Goal: Submit feedback/report problem: Submit feedback/report problem

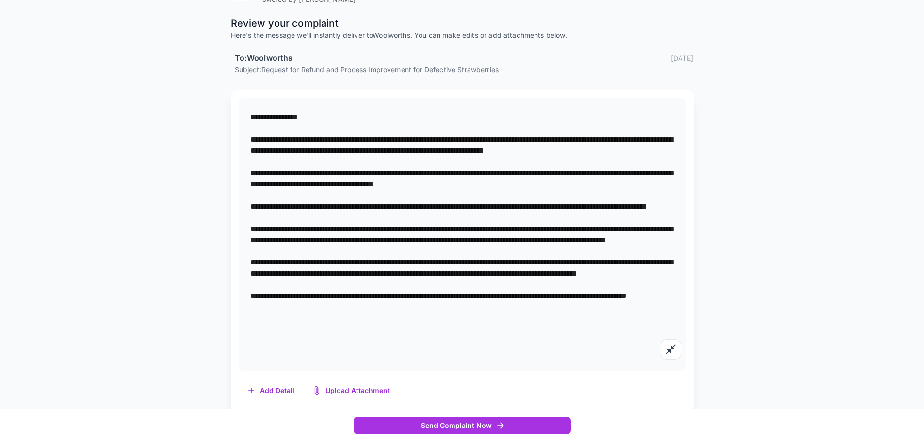
scroll to position [123, 0]
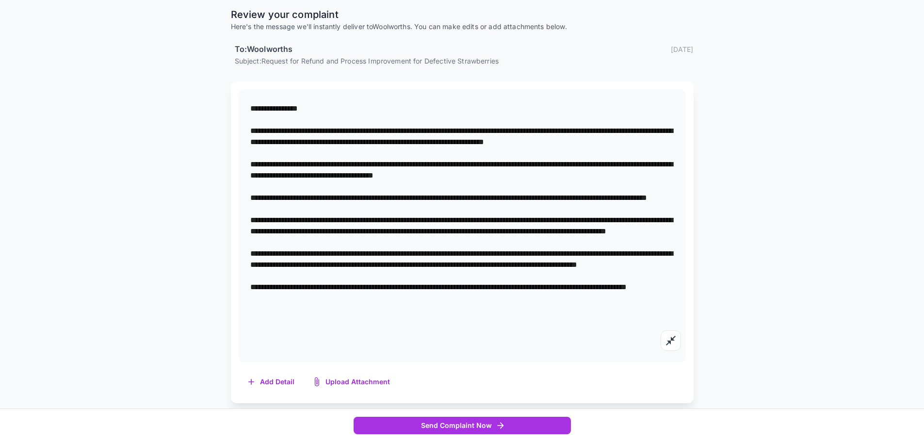
click at [520, 142] on textarea at bounding box center [462, 225] width 424 height 245
click at [291, 162] on textarea at bounding box center [462, 225] width 424 height 245
click at [375, 208] on textarea at bounding box center [462, 225] width 424 height 245
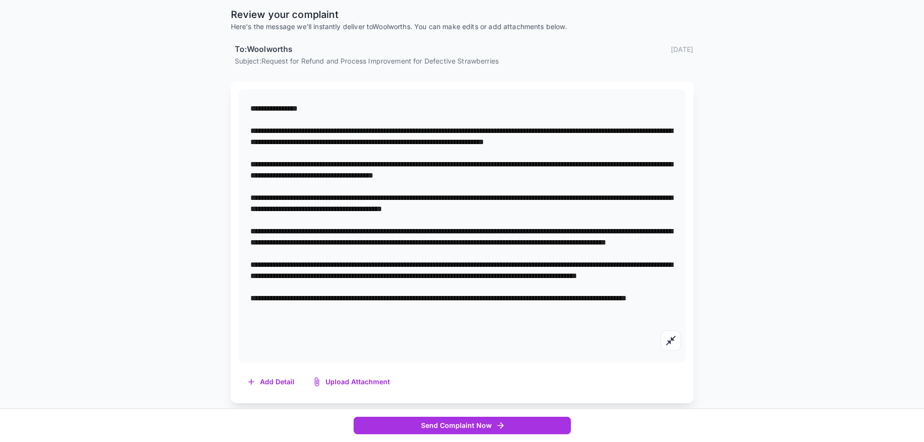
click at [519, 208] on textarea at bounding box center [462, 225] width 424 height 245
click at [520, 209] on textarea at bounding box center [462, 225] width 424 height 245
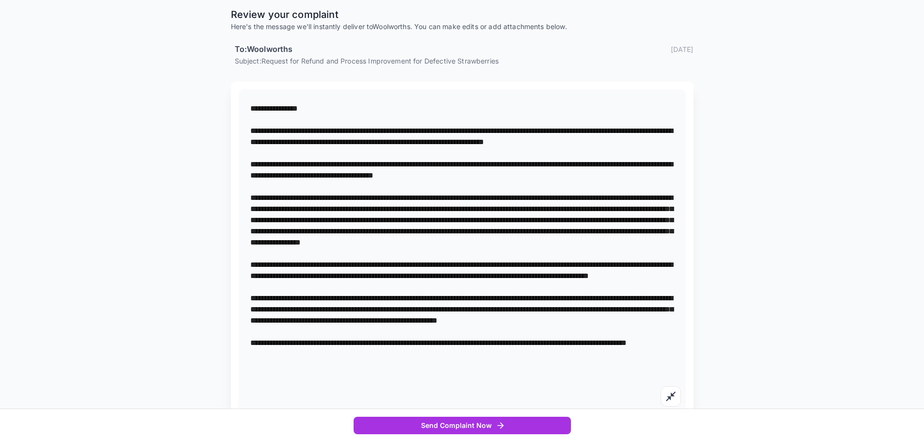
click at [424, 291] on textarea at bounding box center [462, 253] width 424 height 301
click at [347, 351] on textarea at bounding box center [462, 253] width 424 height 301
click at [457, 350] on textarea at bounding box center [462, 253] width 424 height 301
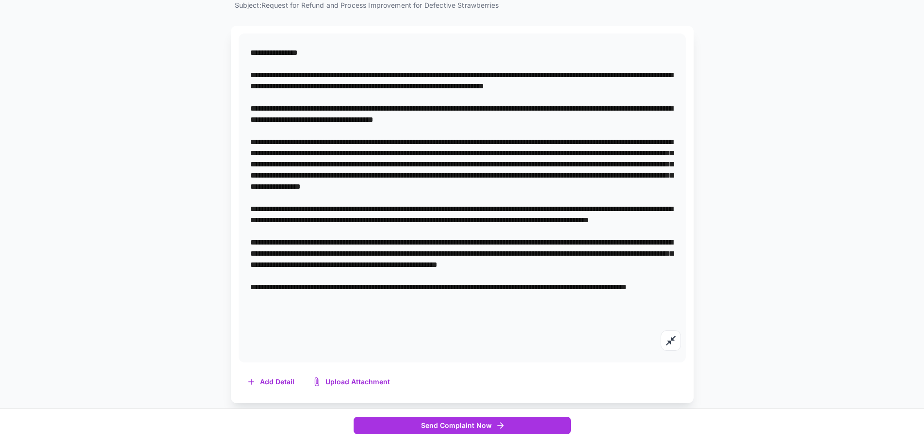
click at [337, 332] on textarea at bounding box center [462, 197] width 424 height 301
drag, startPoint x: 417, startPoint y: 340, endPoint x: 245, endPoint y: 56, distance: 331.9
click at [245, 56] on div "*" at bounding box center [462, 197] width 447 height 329
type textarea "**********"
click at [470, 361] on div "*" at bounding box center [462, 197] width 447 height 329
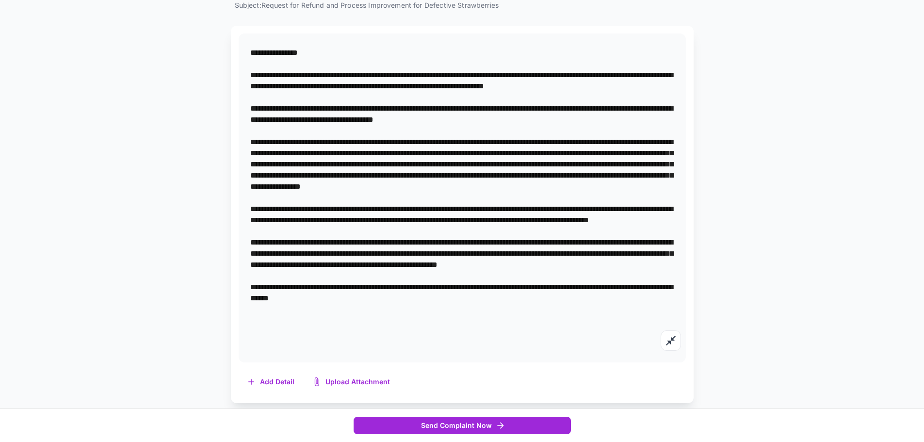
click at [463, 423] on button "Send Complaint Now" at bounding box center [462, 426] width 217 height 18
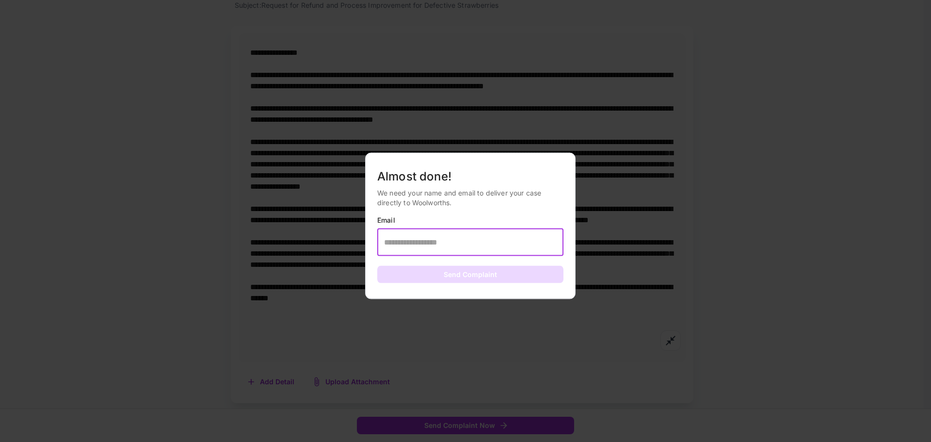
click at [458, 239] on input "text" at bounding box center [470, 241] width 186 height 27
type input "**********"
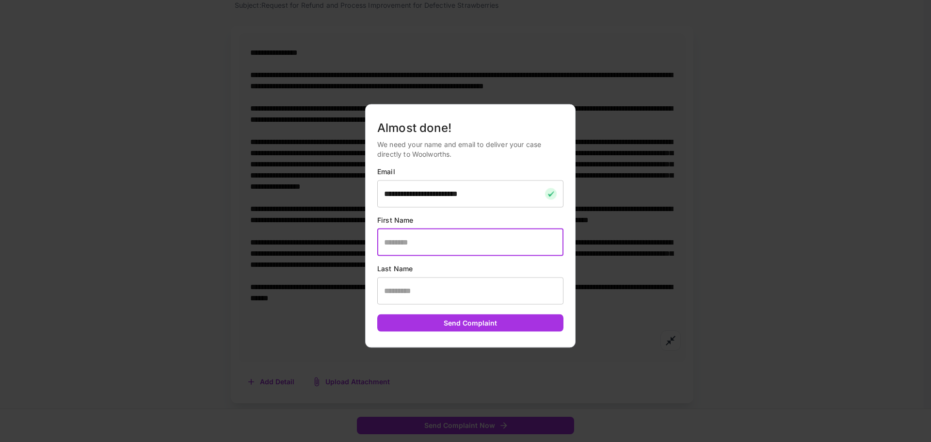
click at [423, 244] on input "text" at bounding box center [470, 241] width 186 height 27
type input "****"
type input "**"
click at [459, 323] on button "Send Complaint" at bounding box center [470, 323] width 186 height 18
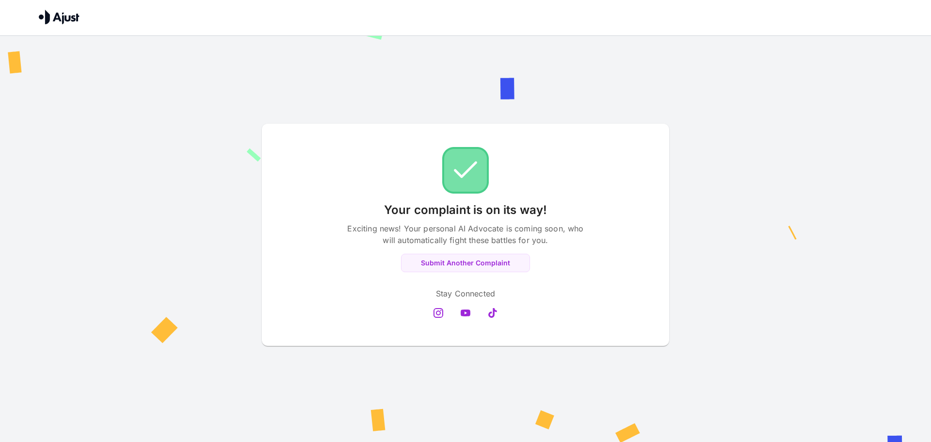
scroll to position [0, 0]
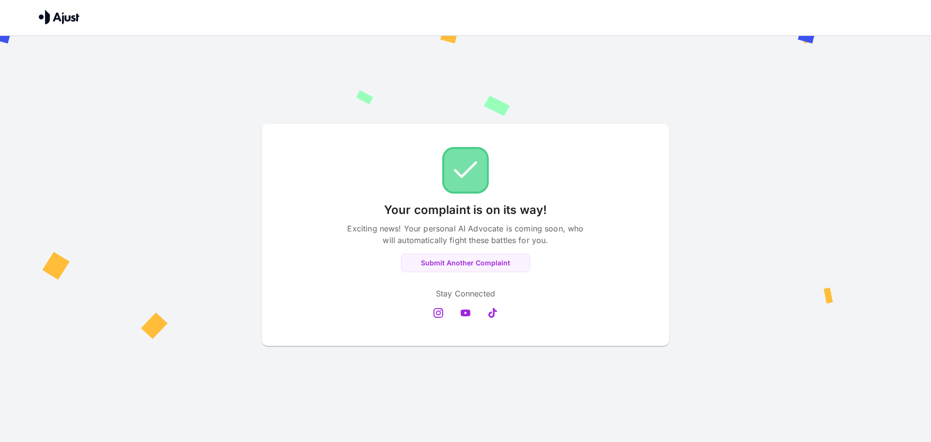
click at [519, 91] on div "Your complaint is on its way! Exciting news! Your personal AI Advocate is comin…" at bounding box center [465, 235] width 931 height 398
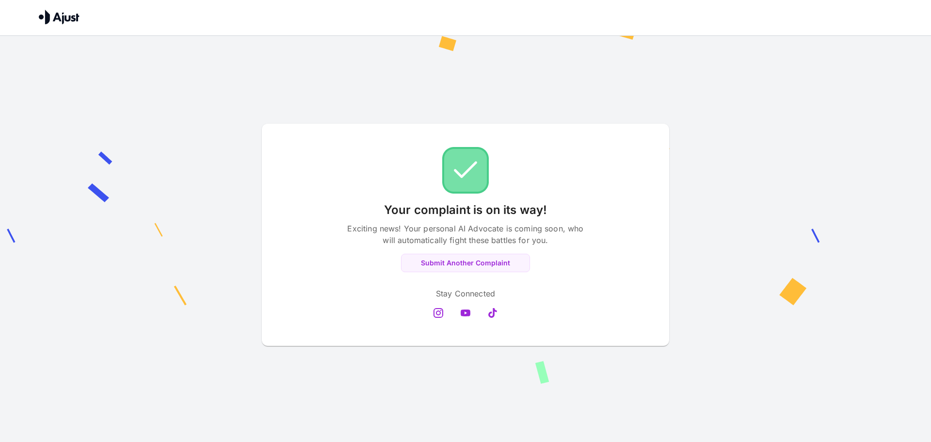
click at [462, 177] on img at bounding box center [465, 170] width 47 height 47
